Goal: Check status: Check status

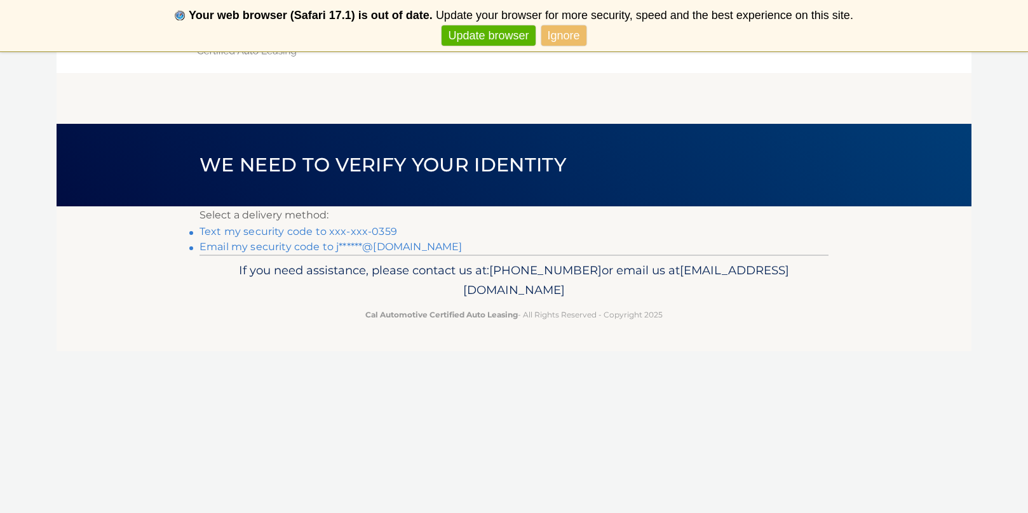
click at [363, 230] on link "Text my security code to xxx-xxx-0359" at bounding box center [299, 232] width 198 height 12
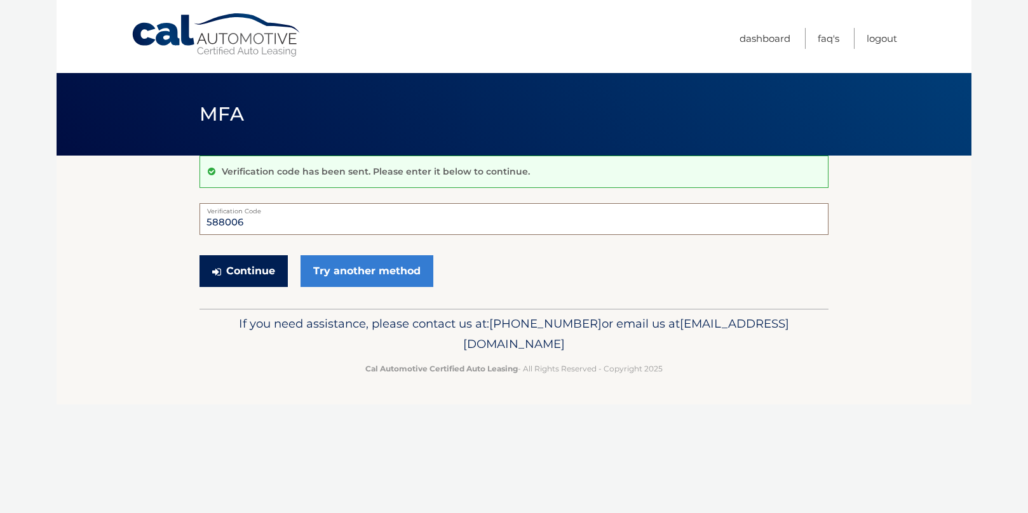
type input "588006"
click at [268, 267] on button "Continue" at bounding box center [244, 271] width 88 height 32
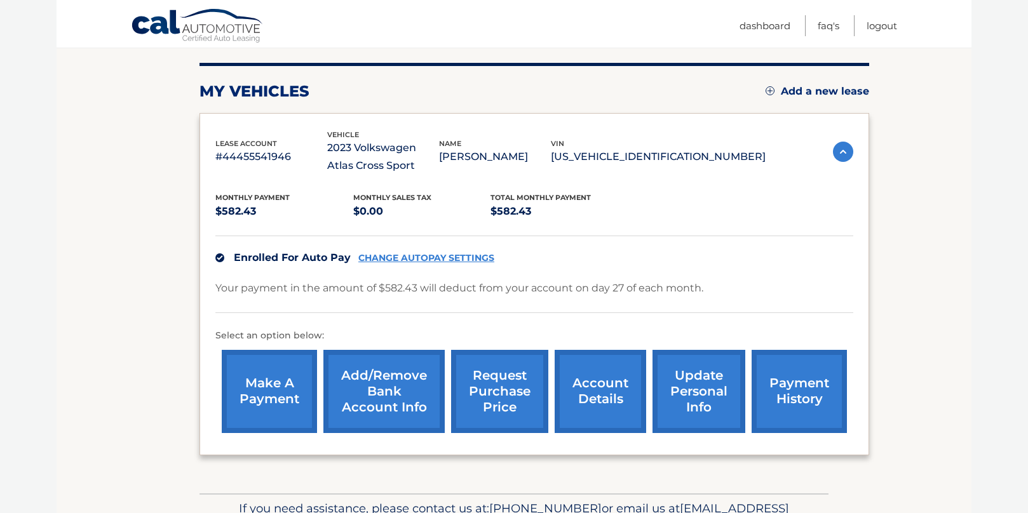
scroll to position [152, 0]
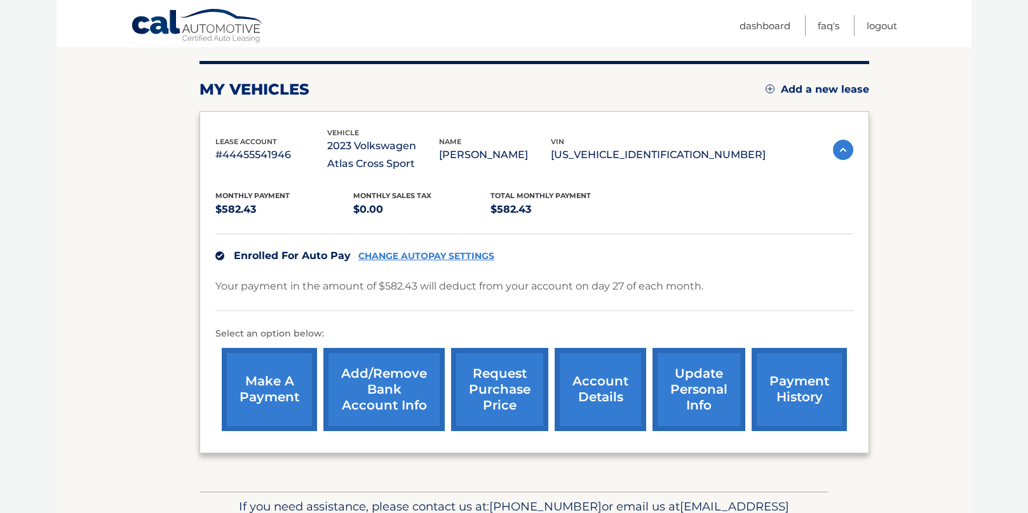
click at [578, 381] on link "account details" at bounding box center [600, 389] width 91 height 83
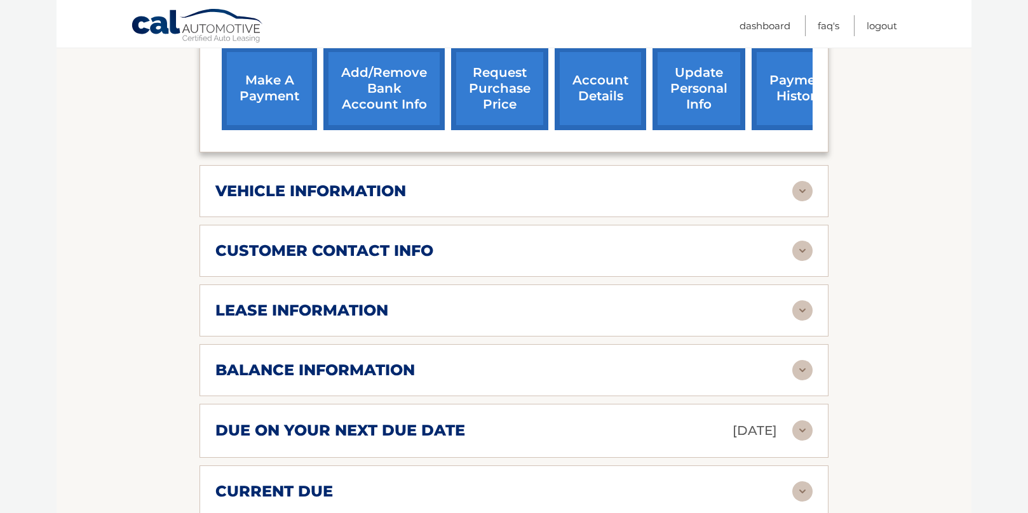
scroll to position [470, 0]
click at [815, 297] on div "lease information Contract Start Date Jan 27, 2023 Term 39 Maturity Date Apr 27…" at bounding box center [514, 310] width 629 height 52
click at [803, 308] on img at bounding box center [802, 310] width 20 height 20
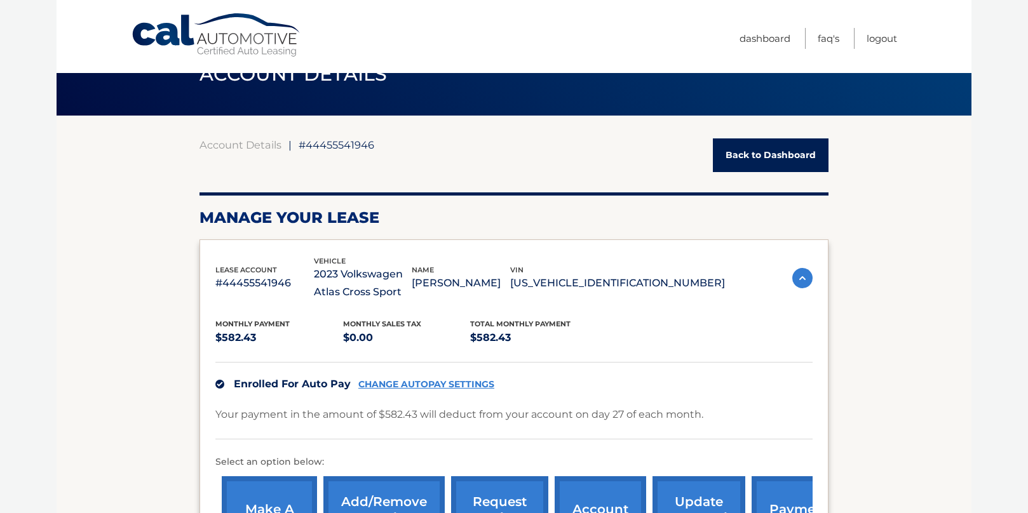
scroll to position [39, 0]
